Goal: Find contact information: Find contact information

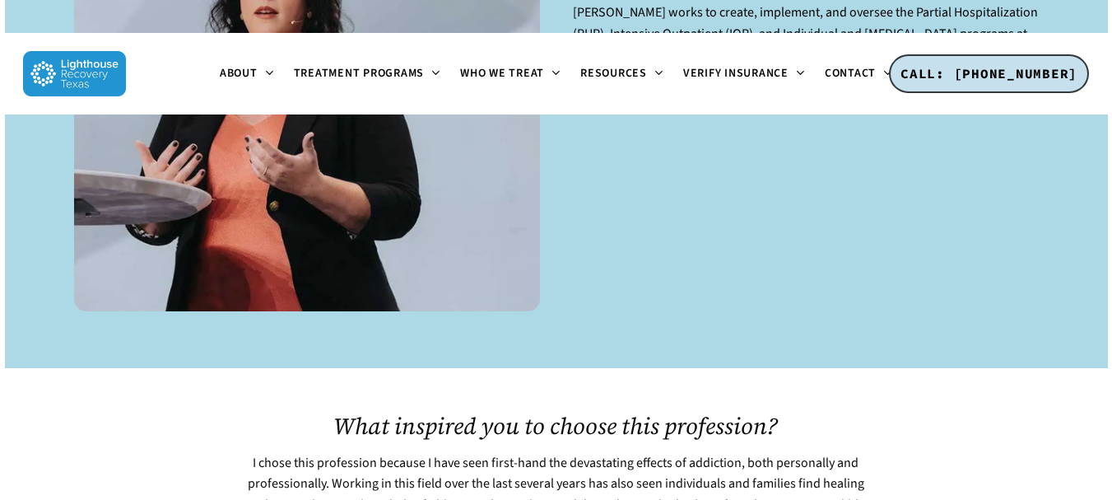
scroll to position [79, 0]
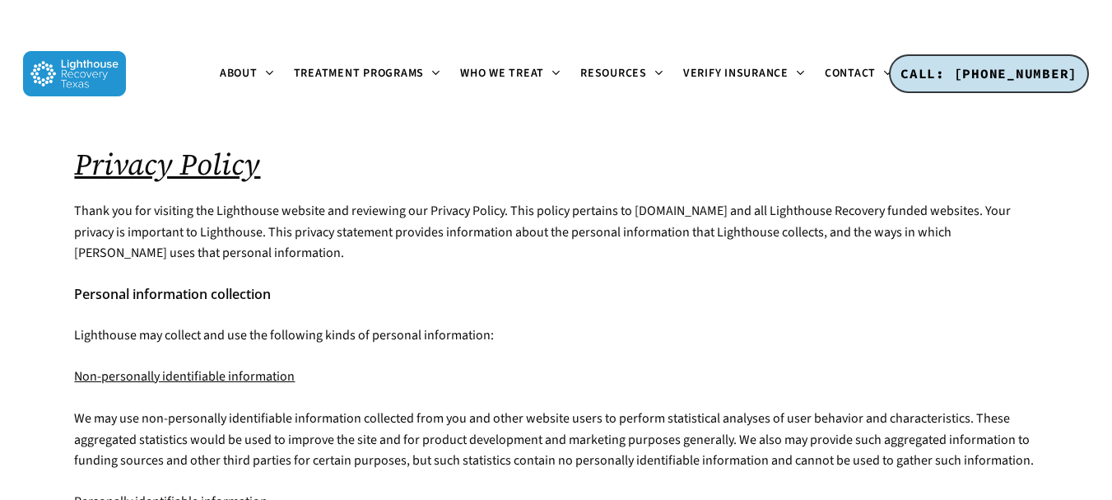
scroll to position [1355, 0]
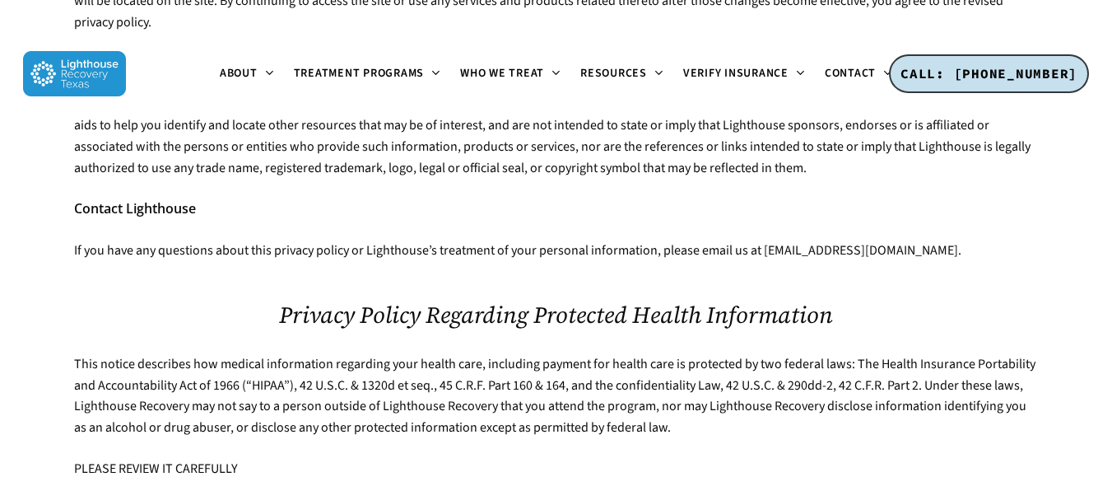
click at [918, 250] on p "If you have any questions about this privacy policy or Lighthouse’s treatment o…" at bounding box center [555, 250] width 963 height 21
drag, startPoint x: 924, startPoint y: 250, endPoint x: 759, endPoint y: 257, distance: 164.8
click at [759, 257] on p "If you have any questions about this privacy policy or Lighthouse’s treatment o…" at bounding box center [555, 250] width 963 height 21
copy p "hello@forrestk26.sg-host.com"
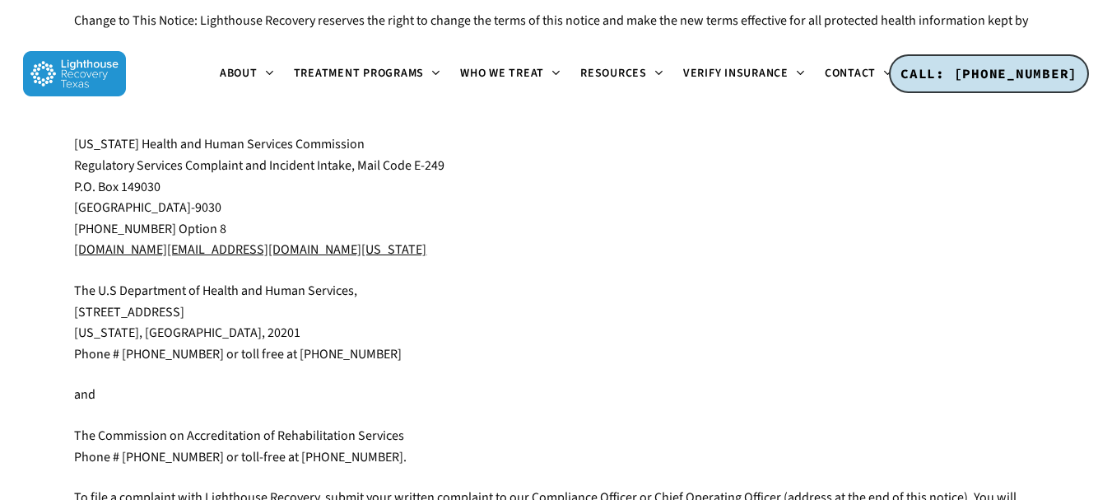
click at [184, 249] on u "cii.SA@hhsc.state.tx.us" at bounding box center [250, 249] width 352 height 18
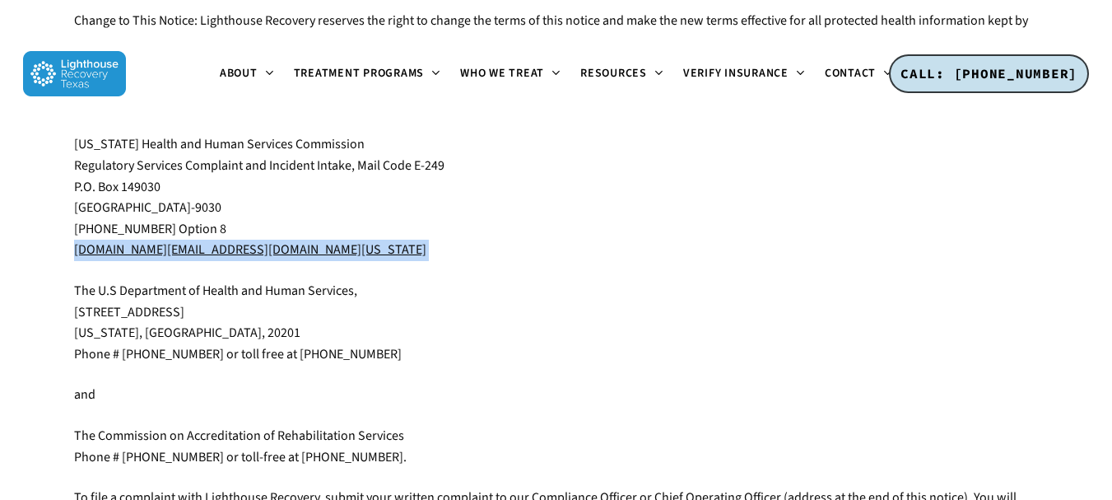
click at [184, 249] on u "cii.SA@hhsc.state.tx.us" at bounding box center [250, 249] width 352 height 18
copy div "cii.SA@hhsc.state.tx.us"
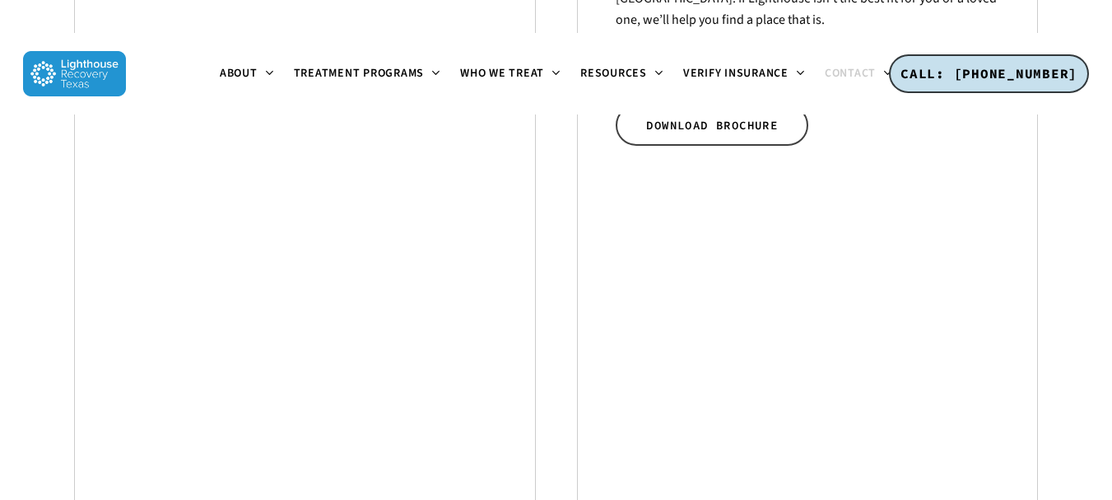
scroll to position [877, 0]
